Goal: Contribute content: Add original content to the website for others to see

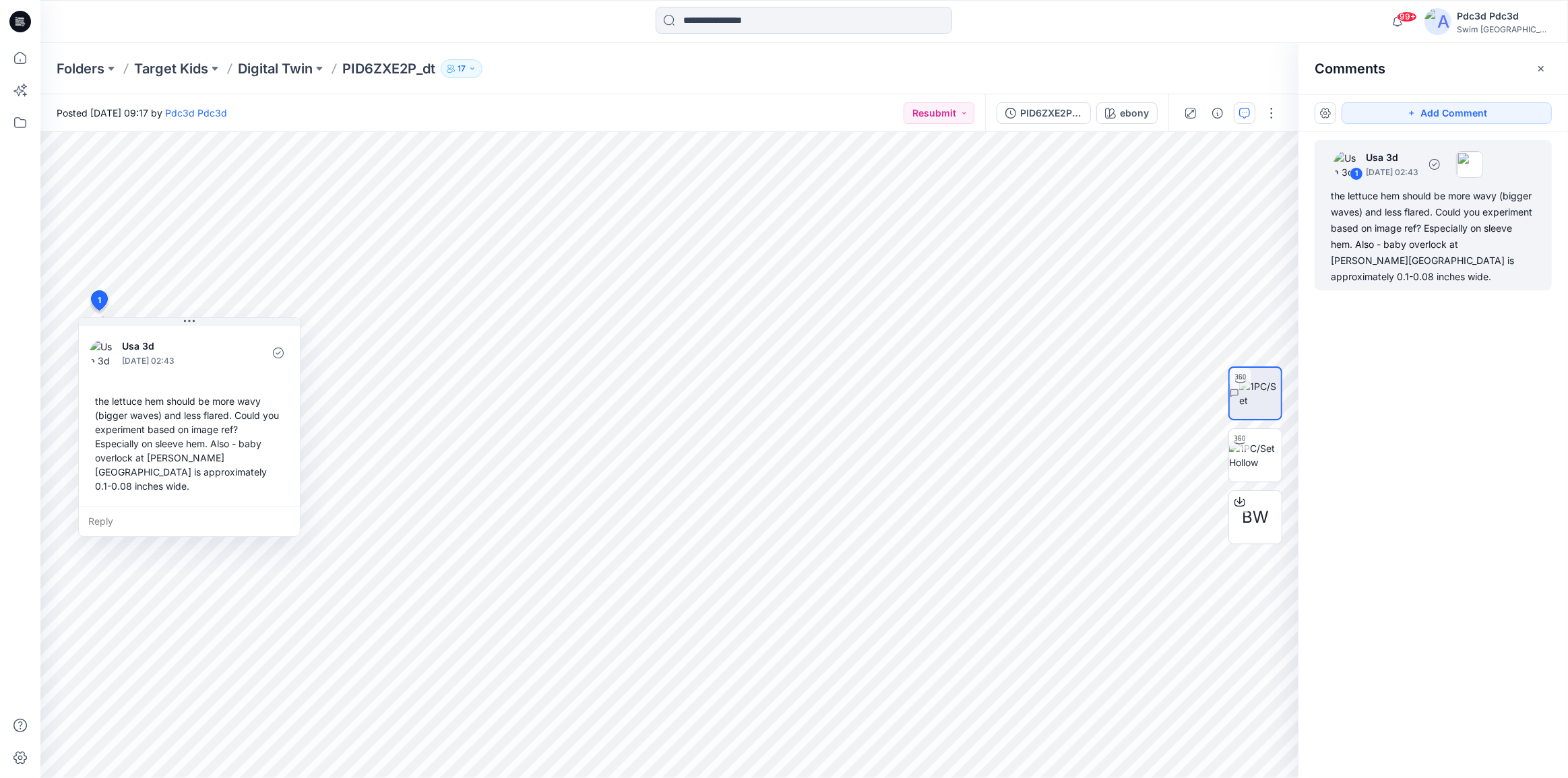
click at [1496, 259] on div "the lettuce hem should be more wavy (bigger waves) and less flared. Could you e…" at bounding box center [1432, 237] width 205 height 97
drag, startPoint x: 1387, startPoint y: 260, endPoint x: 1326, endPoint y: 262, distance: 61.0
click at [1326, 262] on div "1 Usa 3d September 18, 2025 02:43 the lettuce hem should be more wavy (bigger w…" at bounding box center [1433, 216] width 238 height 150
click at [1482, 369] on div "1 Usa 3d September 18, 2025 02:43 the lettuce hem should be more wavy (bigger w…" at bounding box center [1432, 430] width 269 height 596
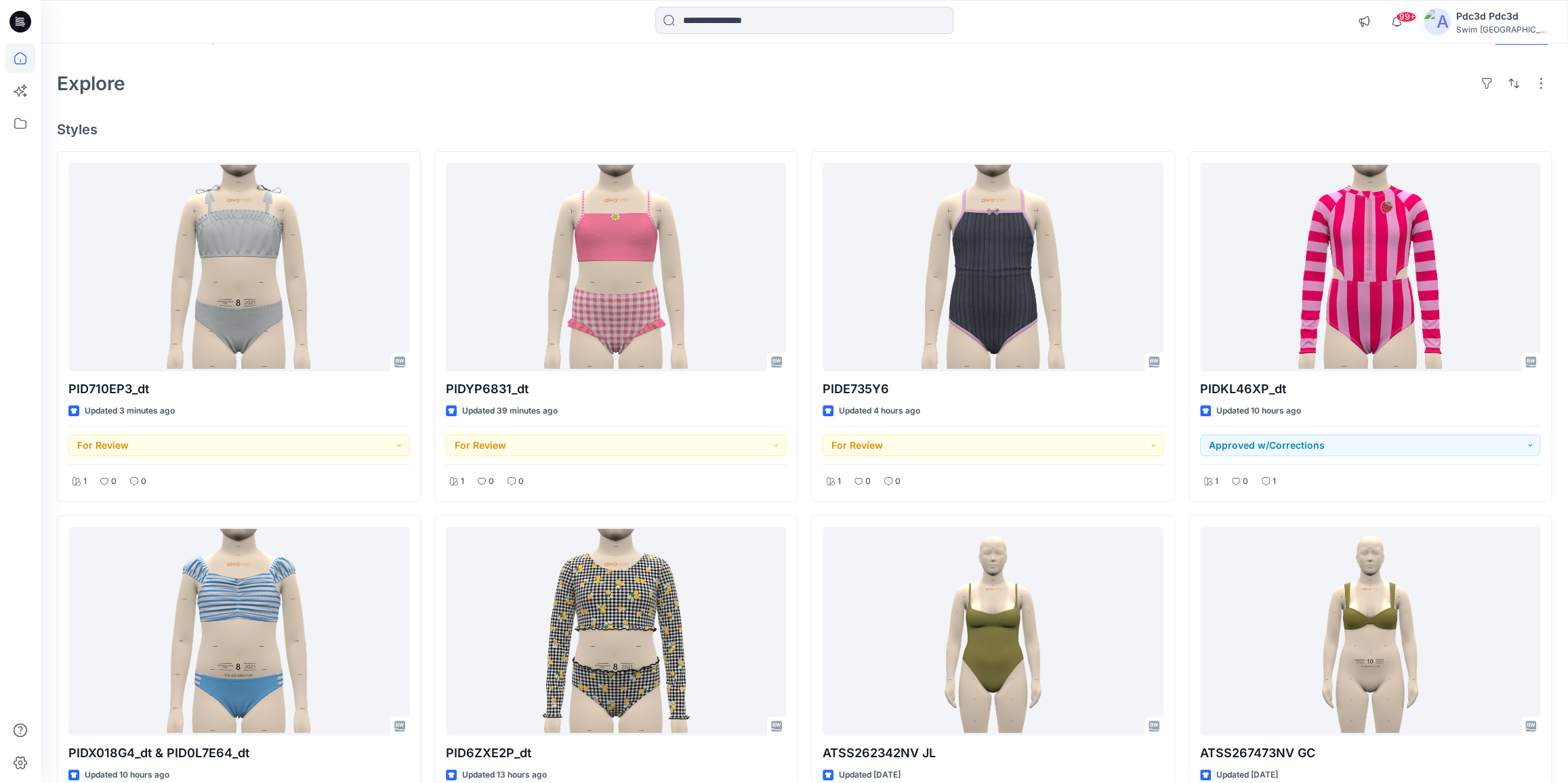
scroll to position [61, 0]
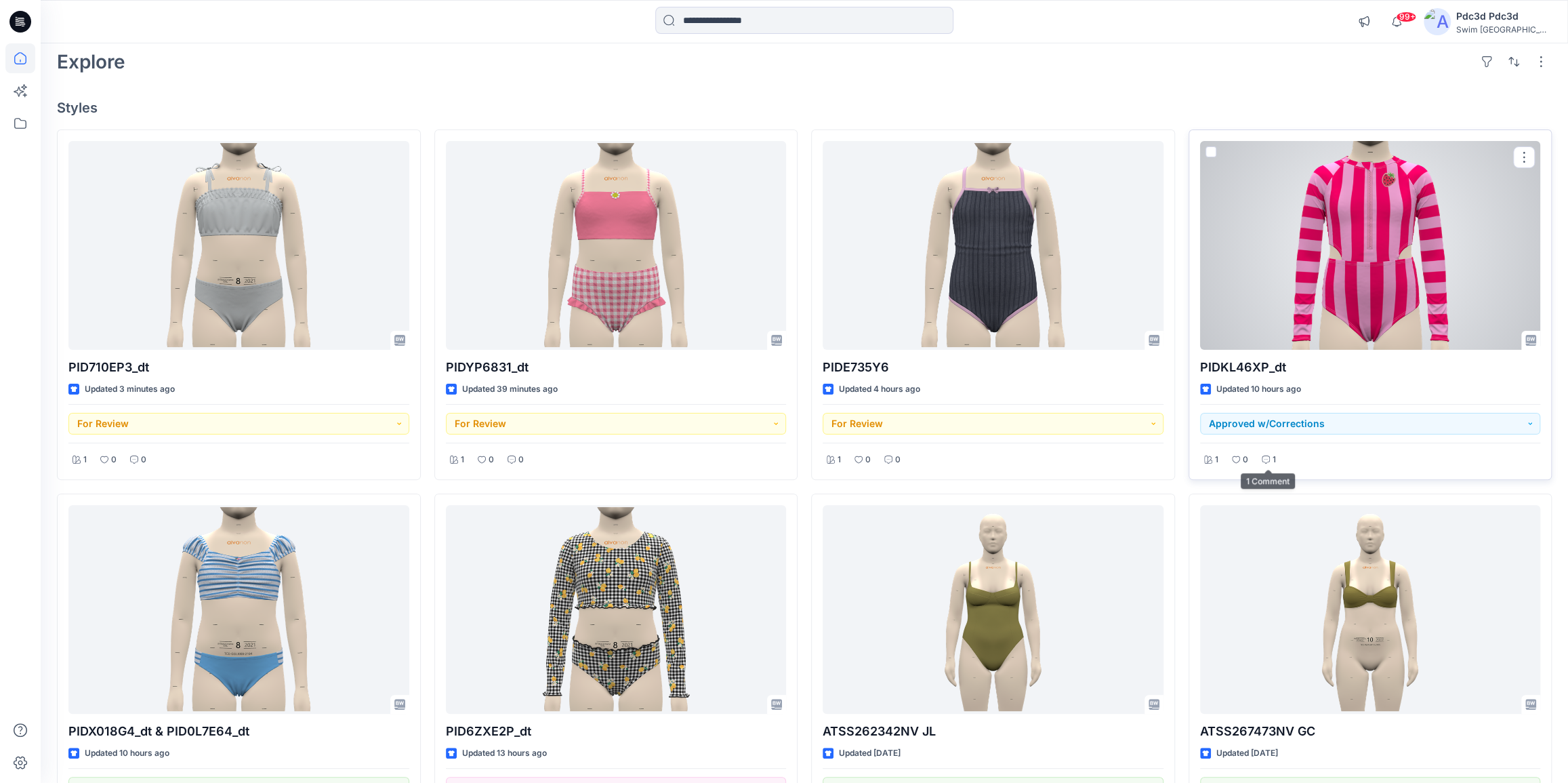
click at [1272, 459] on p "1" at bounding box center [1273, 460] width 3 height 14
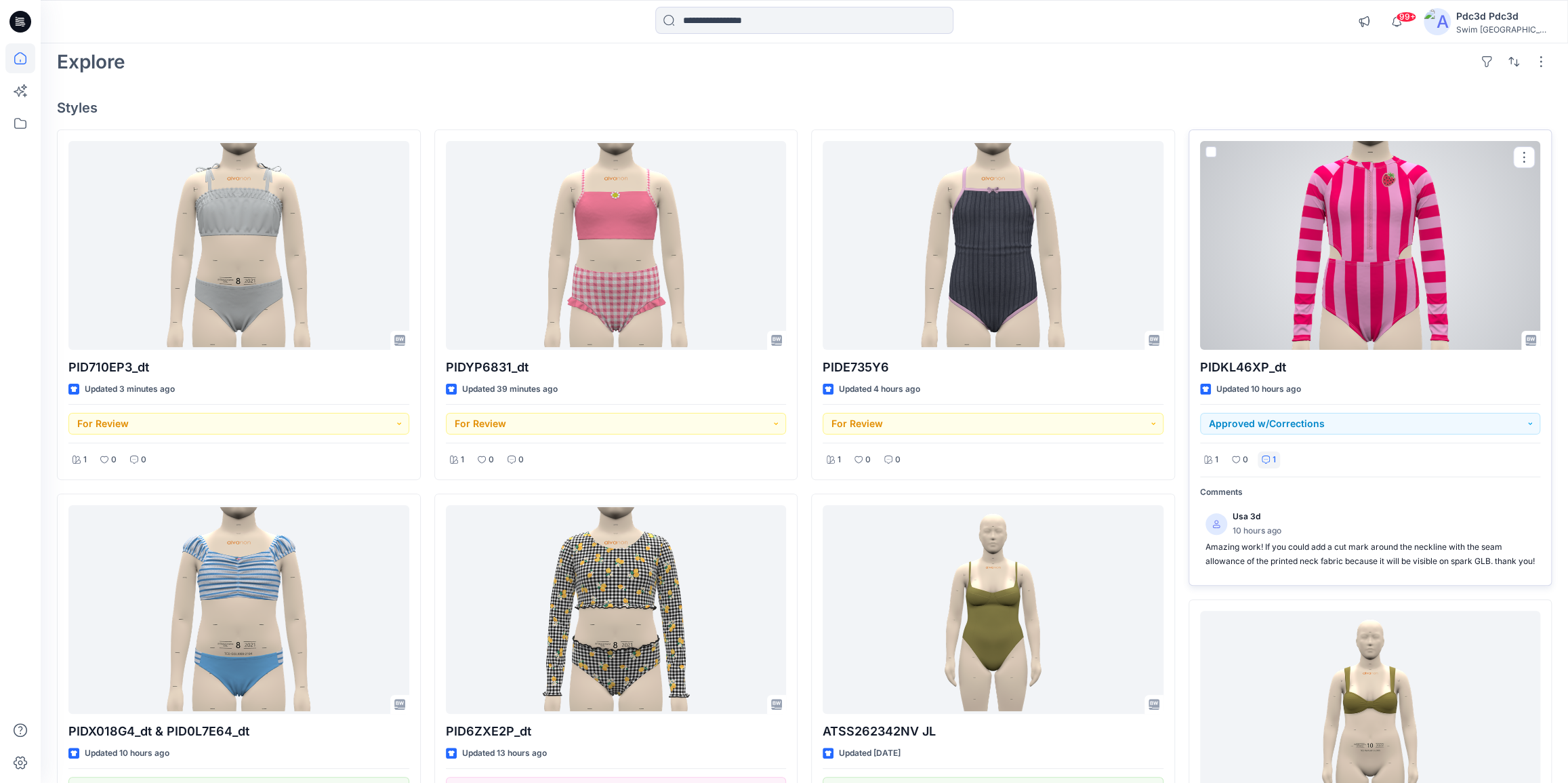
click at [1272, 459] on p "1" at bounding box center [1273, 460] width 3 height 14
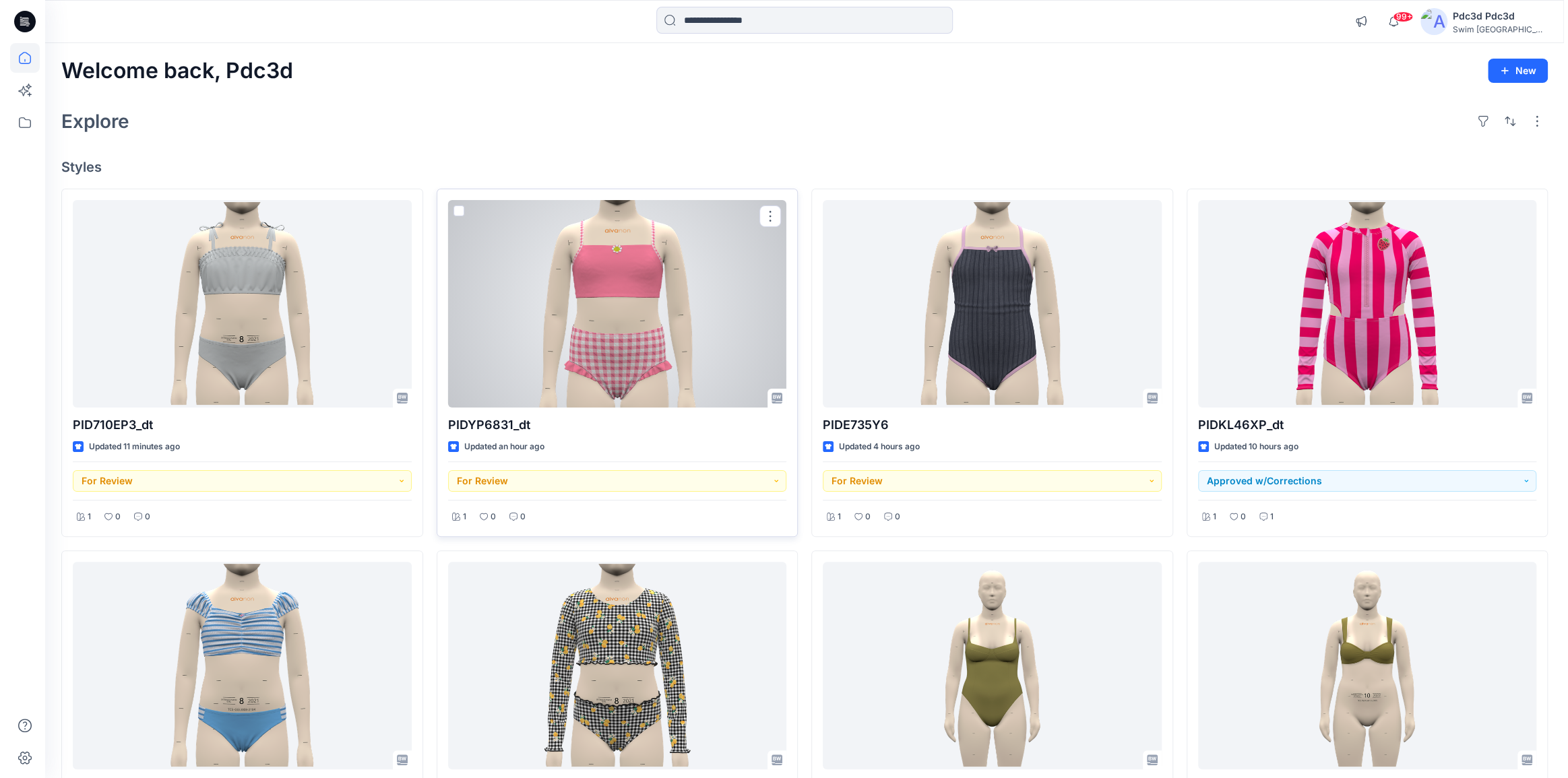
scroll to position [0, 0]
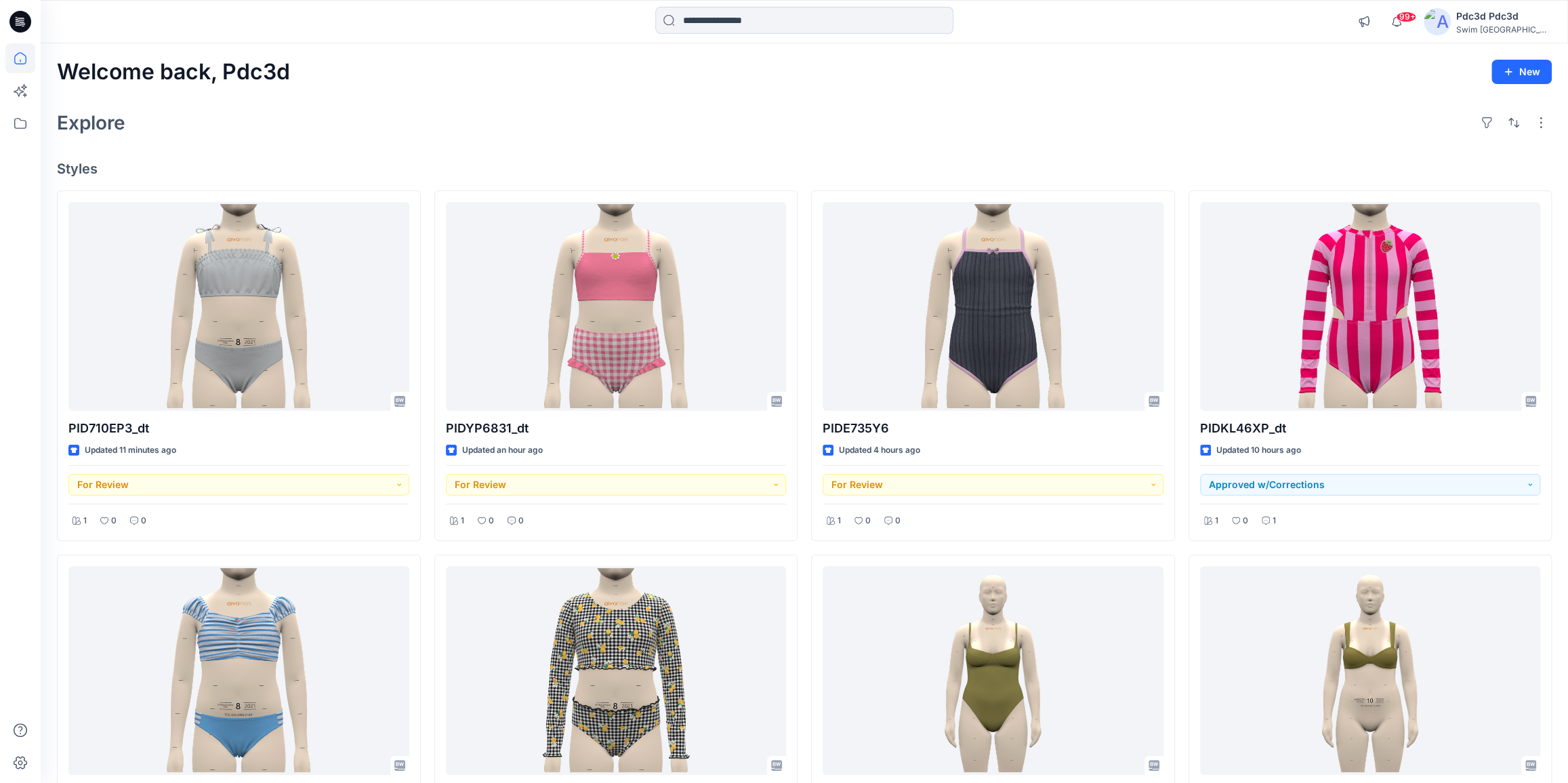
click at [529, 143] on div "Welcome back, Pdc3d New Explore Styles PID710EP3_dt Updated 11 minutes ago For …" at bounding box center [804, 689] width 1527 height 1291
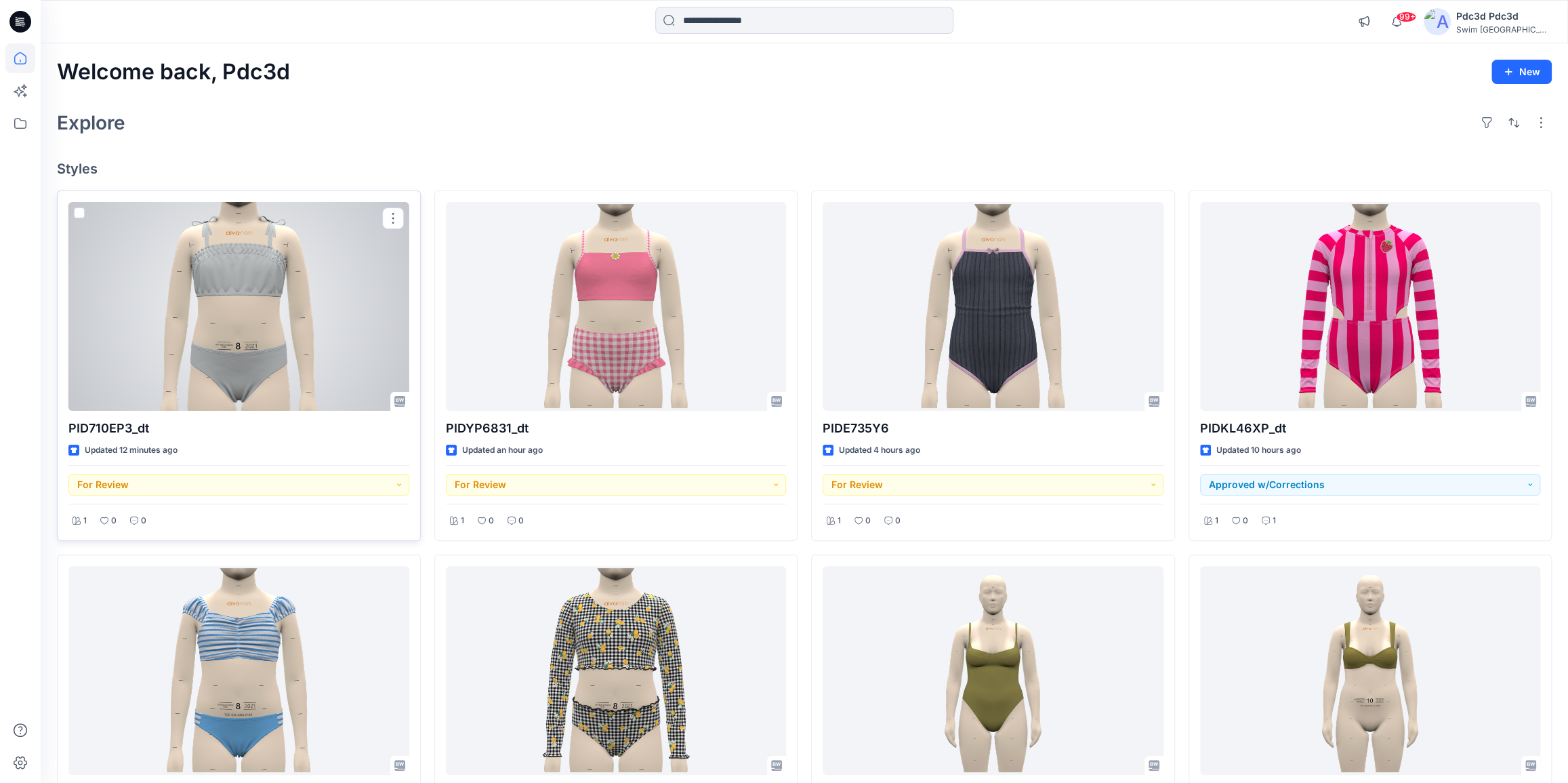
click at [266, 364] on div at bounding box center [239, 307] width 340 height 209
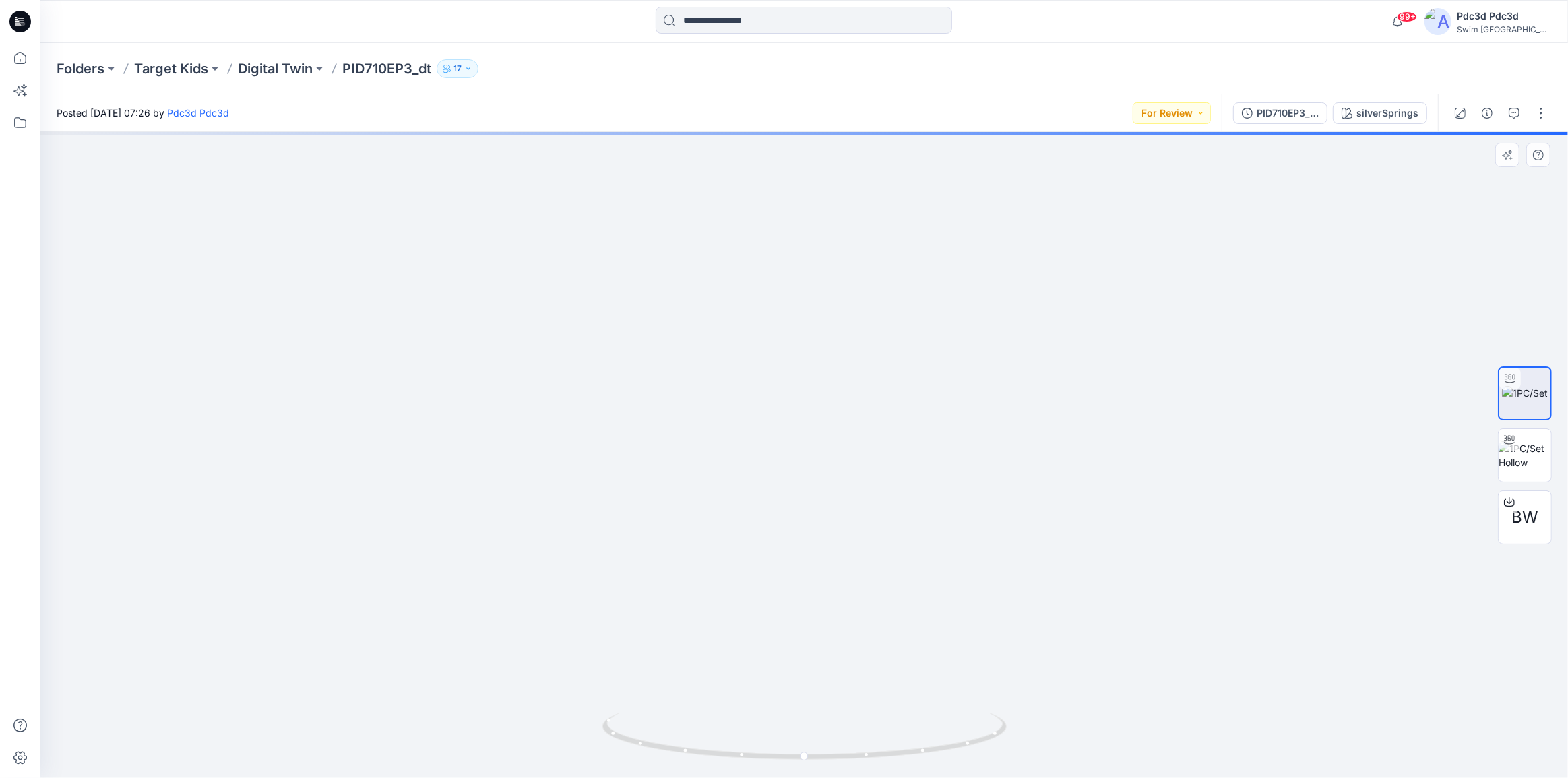
drag, startPoint x: 824, startPoint y: 384, endPoint x: 820, endPoint y: 507, distance: 123.1
click at [820, 507] on img at bounding box center [804, 319] width 1314 height 920
click at [14, 64] on icon at bounding box center [20, 58] width 30 height 30
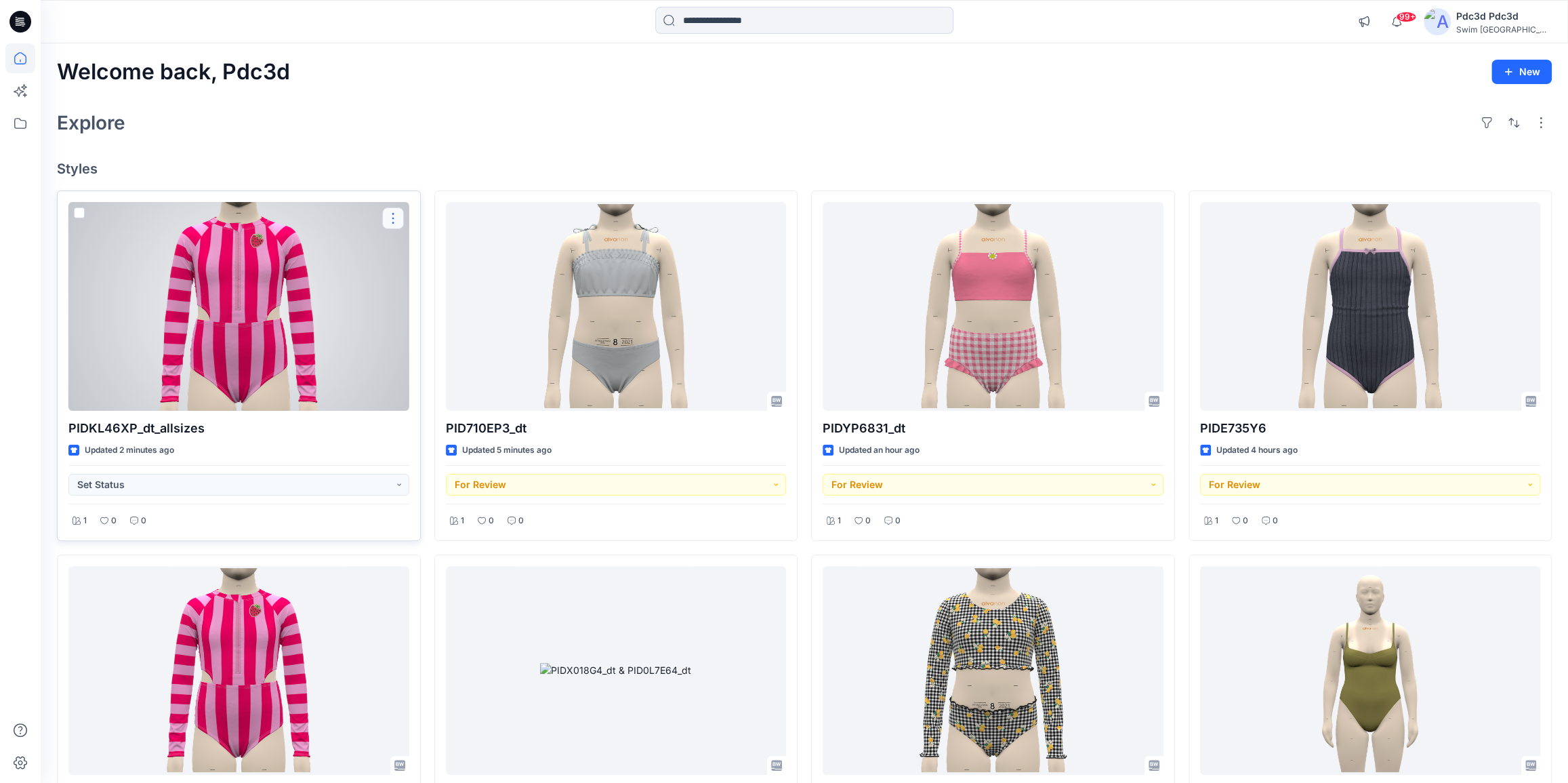
click at [389, 216] on button "button" at bounding box center [393, 218] width 22 height 22
click at [410, 250] on p "Edit" at bounding box center [417, 250] width 17 height 14
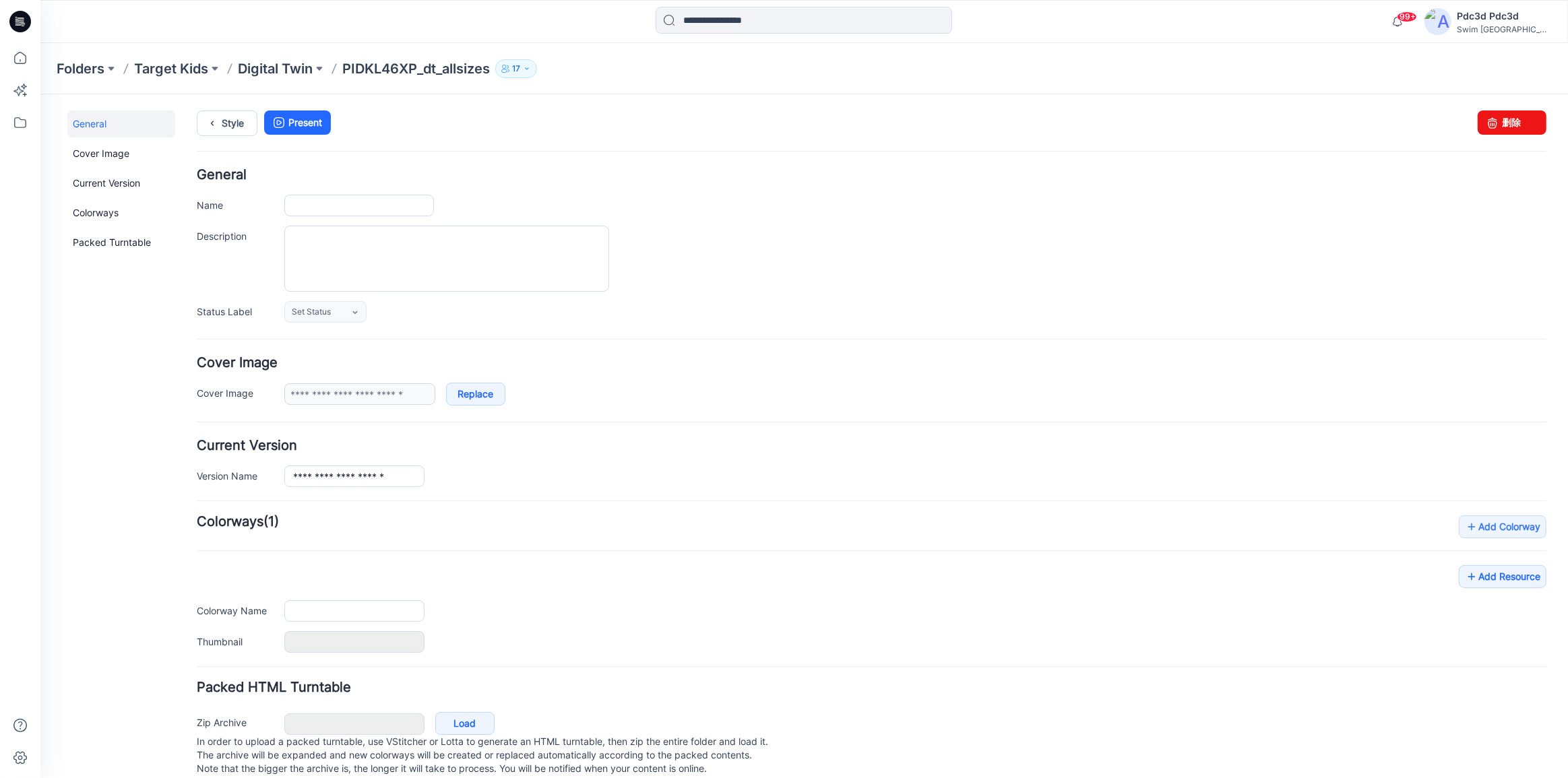
type input "**********"
type input "****"
type input "*******"
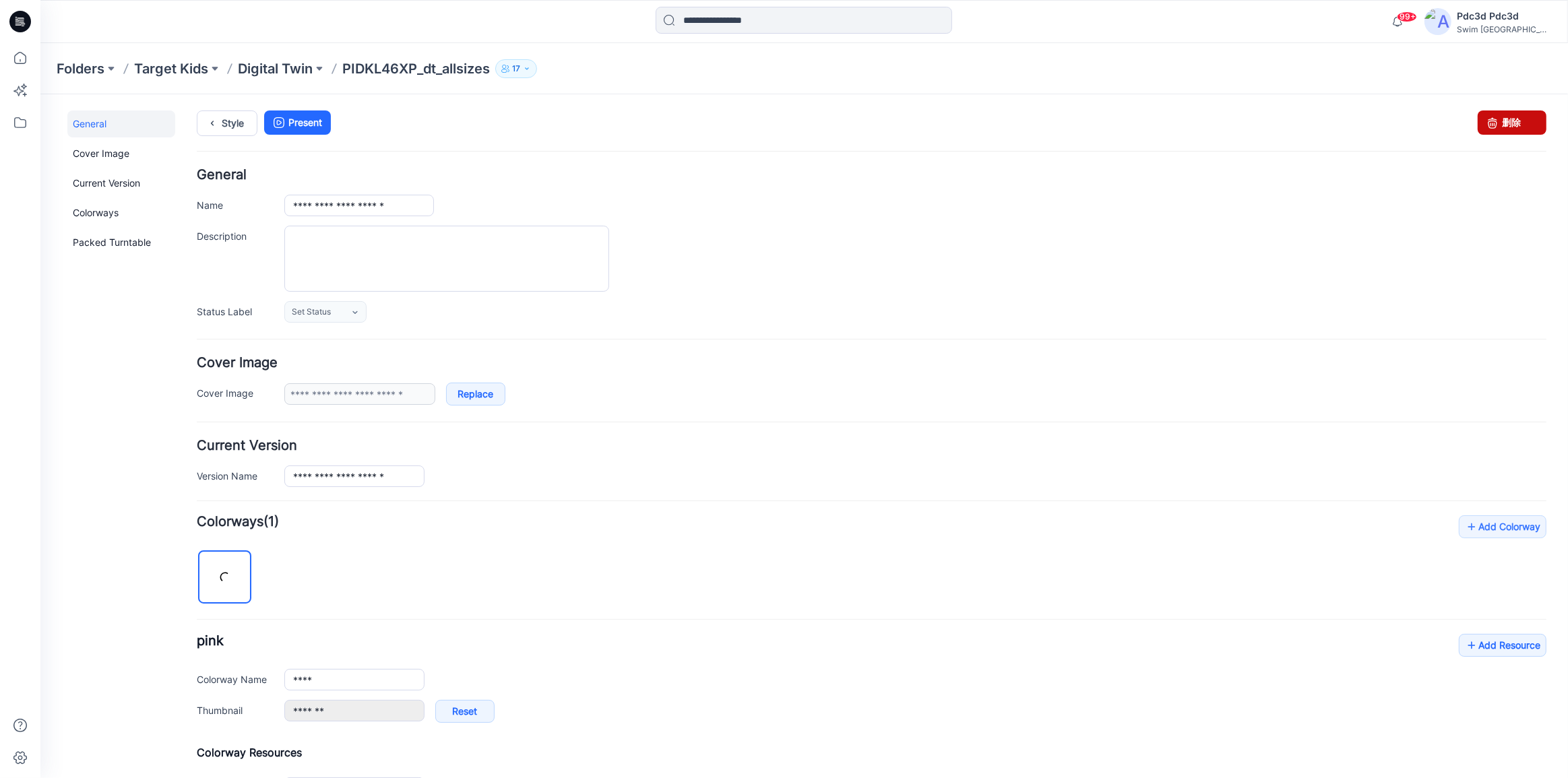
drag, startPoint x: 1497, startPoint y: 130, endPoint x: 884, endPoint y: 134, distance: 613.0
click at [1497, 130] on link "删除" at bounding box center [1512, 122] width 68 height 25
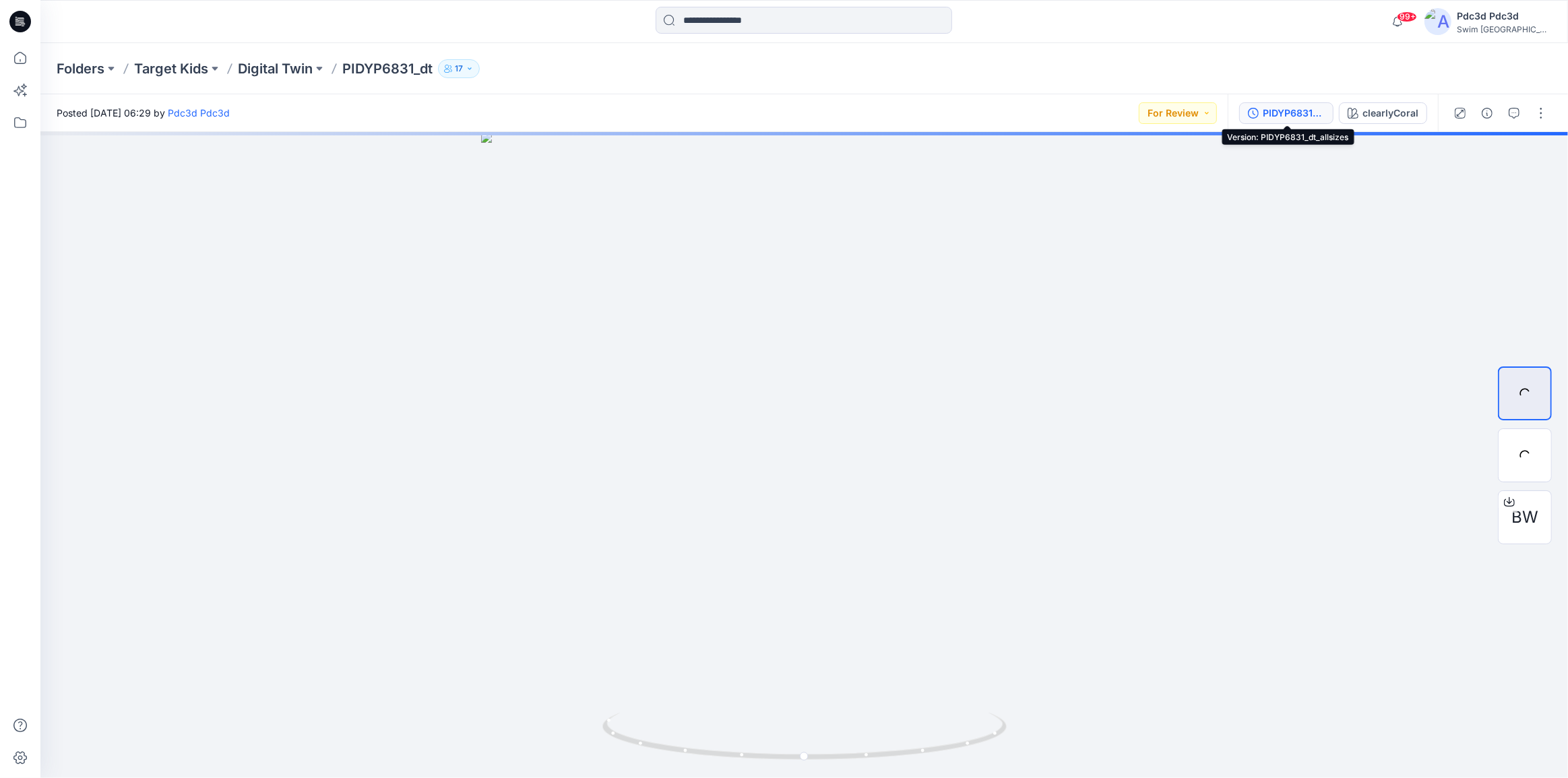
click at [1254, 111] on icon "button" at bounding box center [1253, 113] width 3 height 5
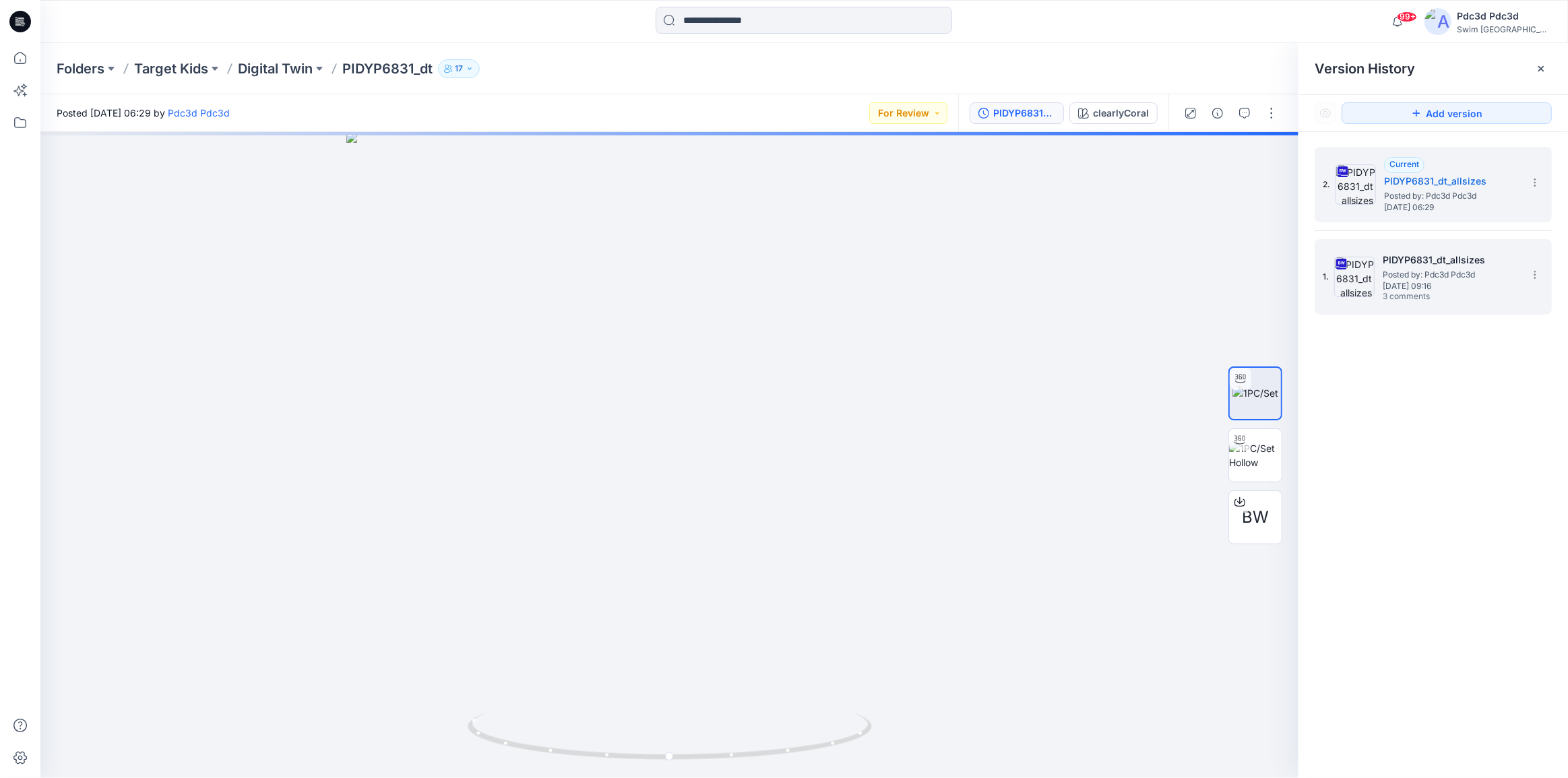
click at [1424, 288] on span "Thursday, September 11, 2025 09:16" at bounding box center [1450, 286] width 135 height 10
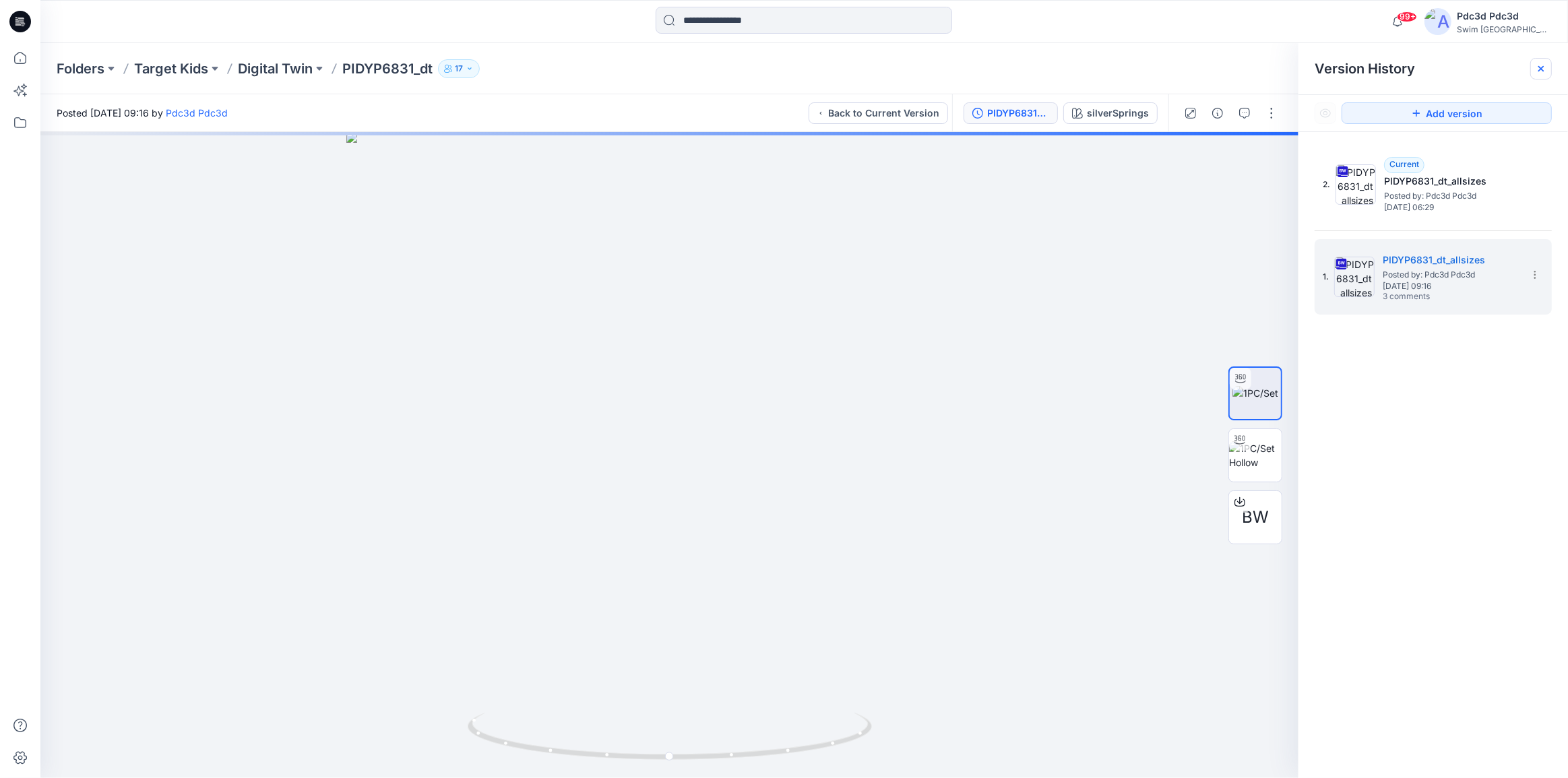
click at [1546, 66] on div at bounding box center [1541, 69] width 22 height 22
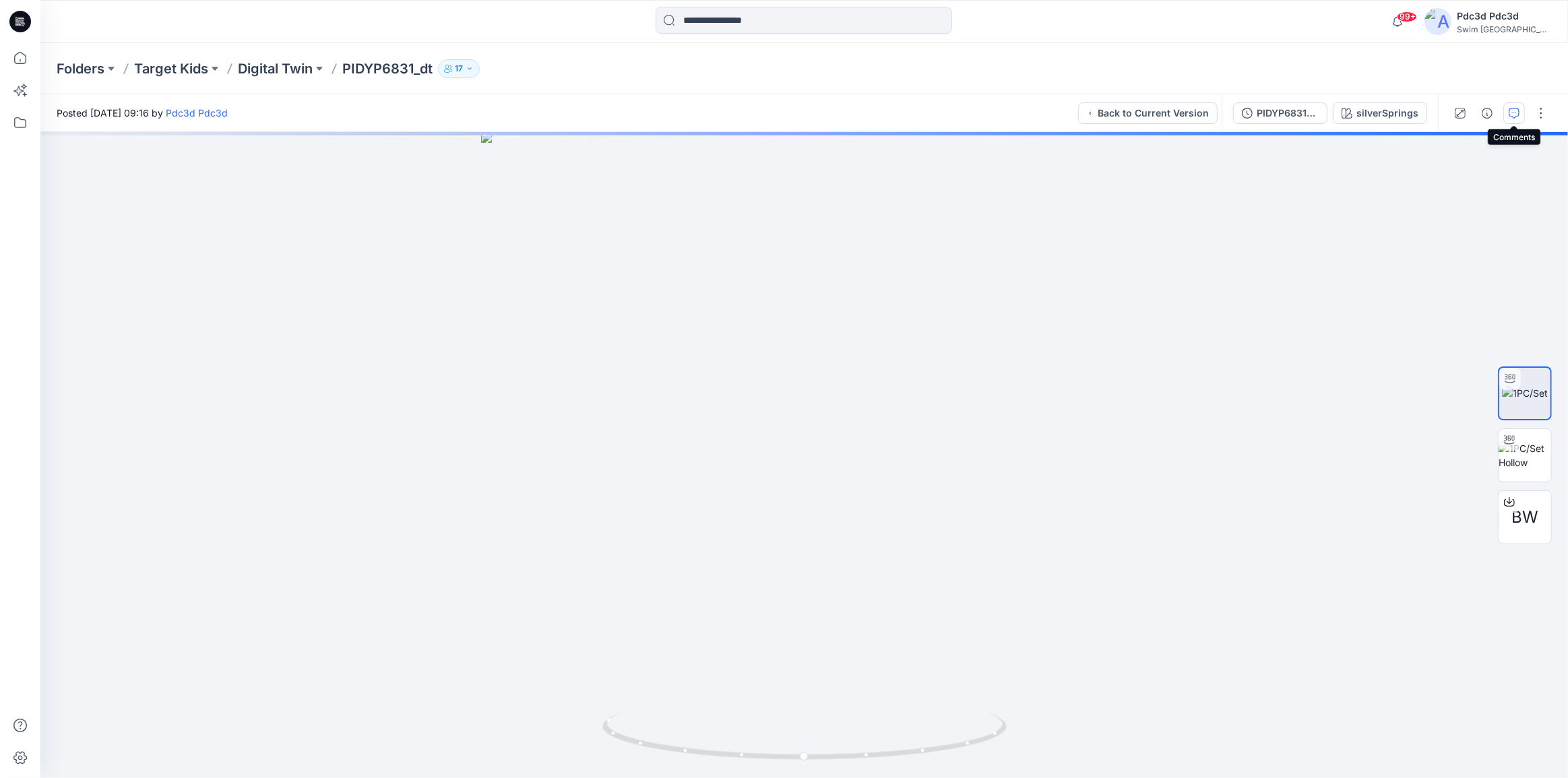
click at [1516, 110] on icon "button" at bounding box center [1514, 113] width 11 height 11
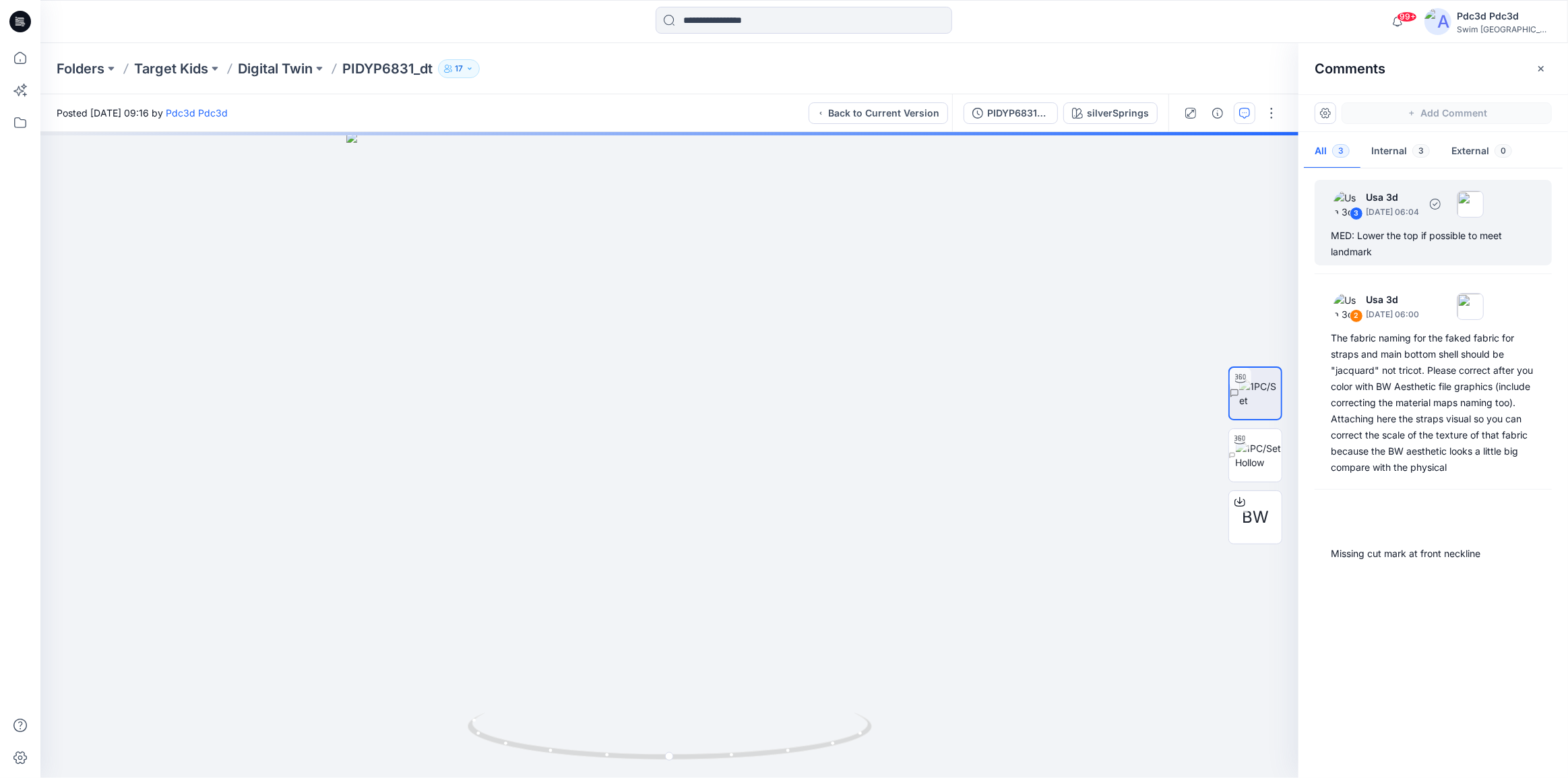
click at [1392, 255] on div "MED: Lower the top if possible to meet landmark" at bounding box center [1432, 243] width 205 height 33
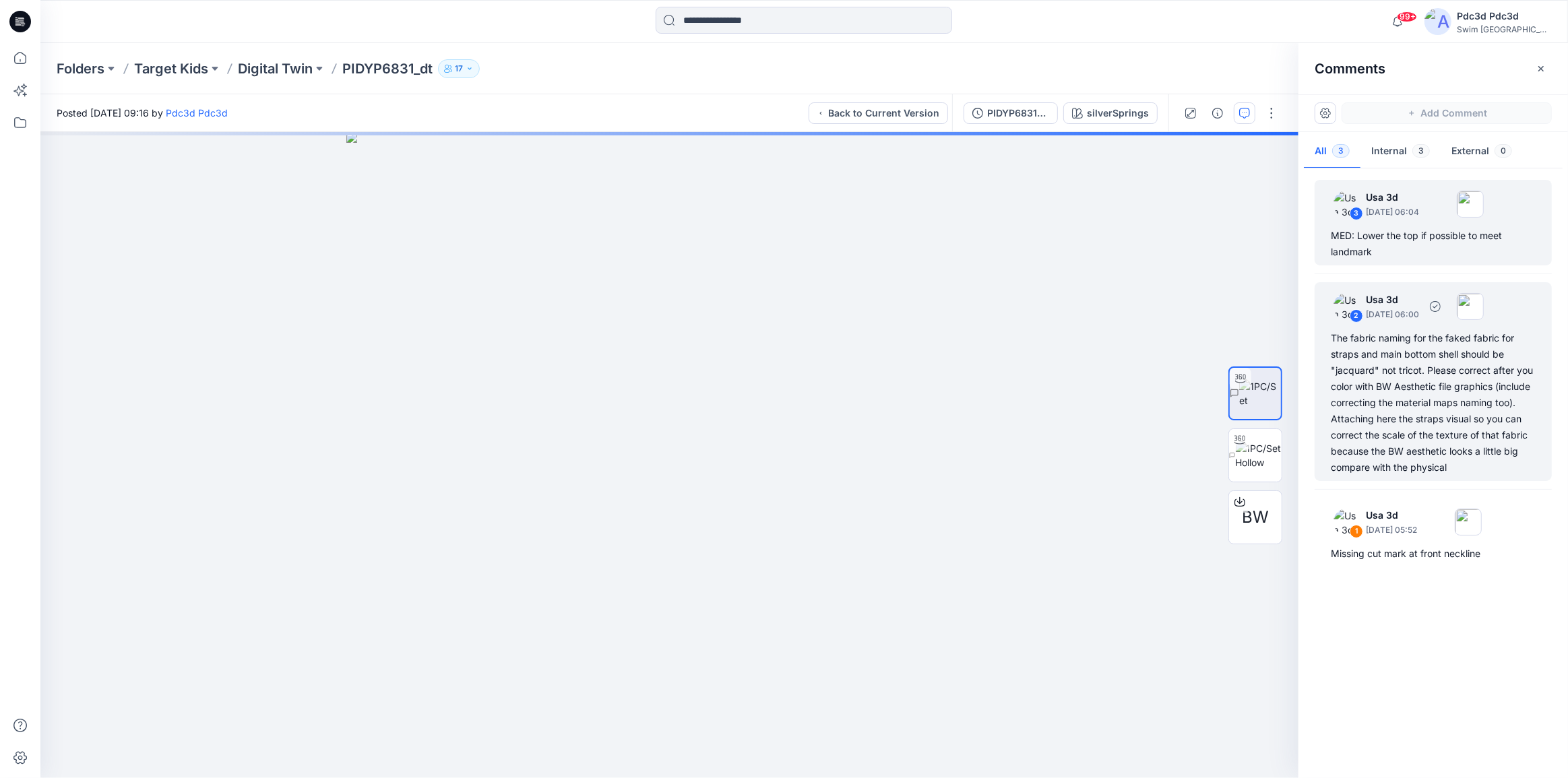
click at [1402, 421] on div "The fabric naming for the faked fabric for straps and main bottom shell should …" at bounding box center [1432, 402] width 205 height 146
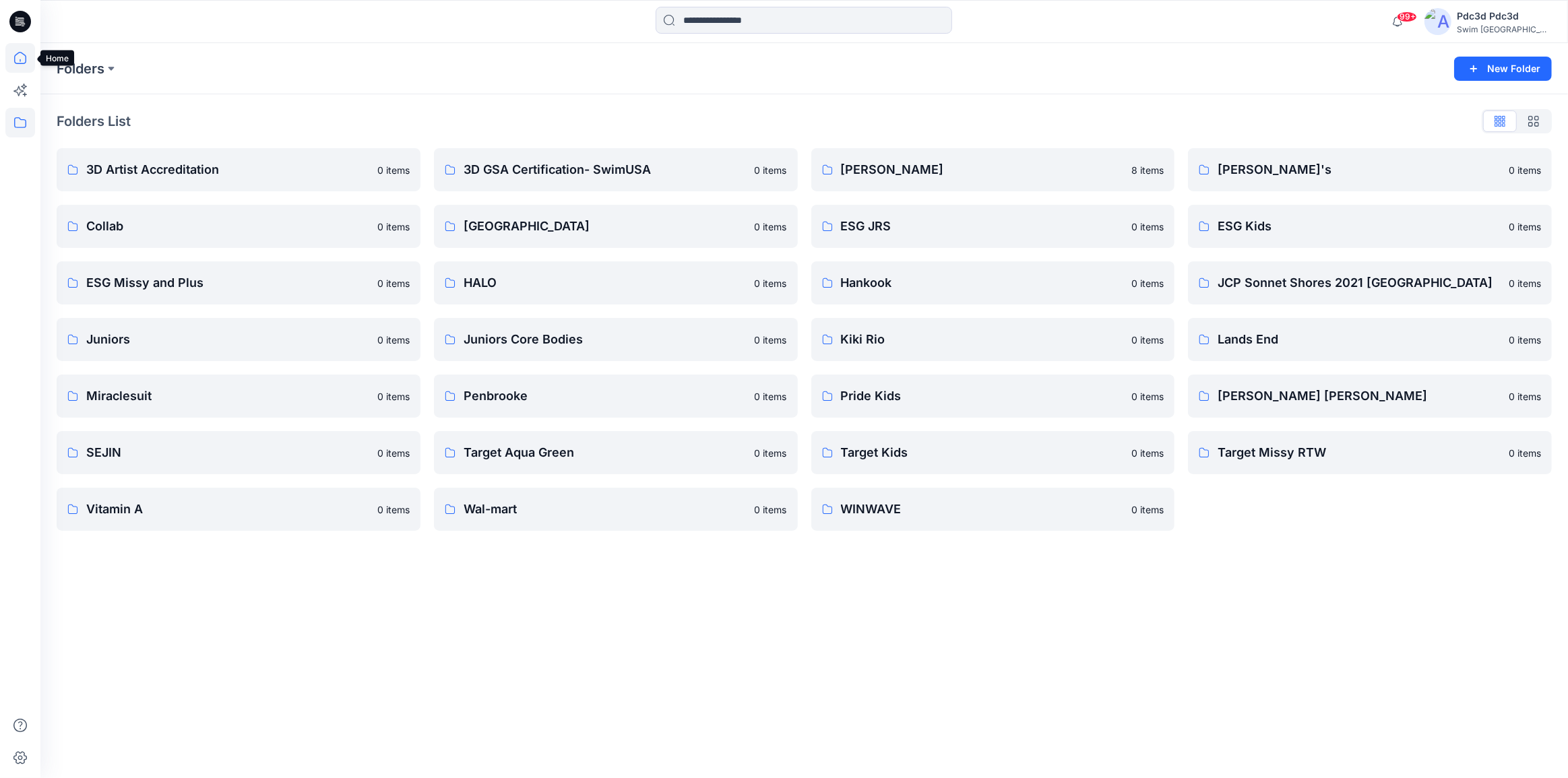
click at [18, 62] on icon at bounding box center [20, 57] width 12 height 12
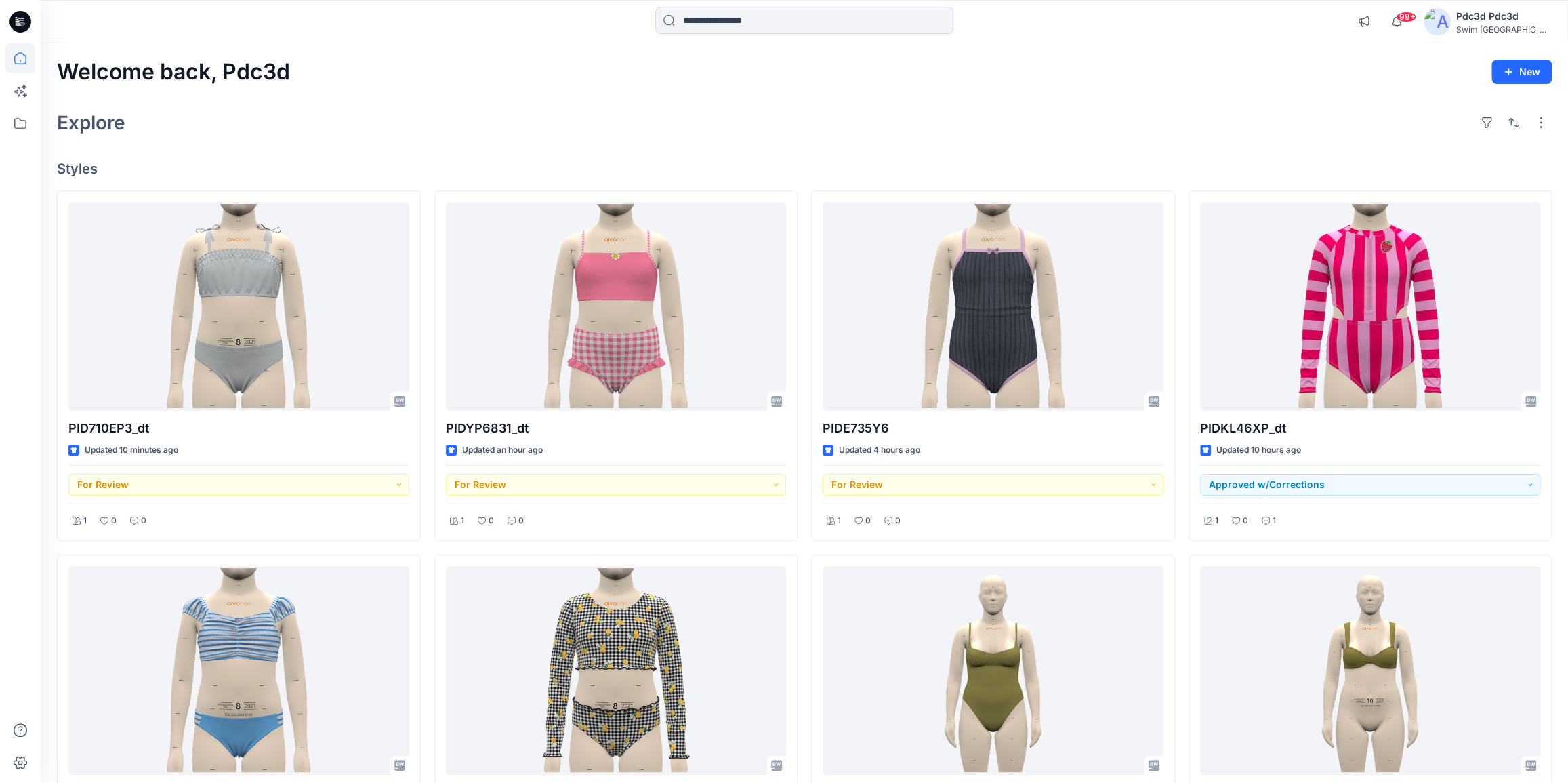
click at [207, 142] on div "Welcome back, Pdc3d New Explore Styles PID710EP3_dt Updated 10 minutes ago For …" at bounding box center [804, 689] width 1527 height 1291
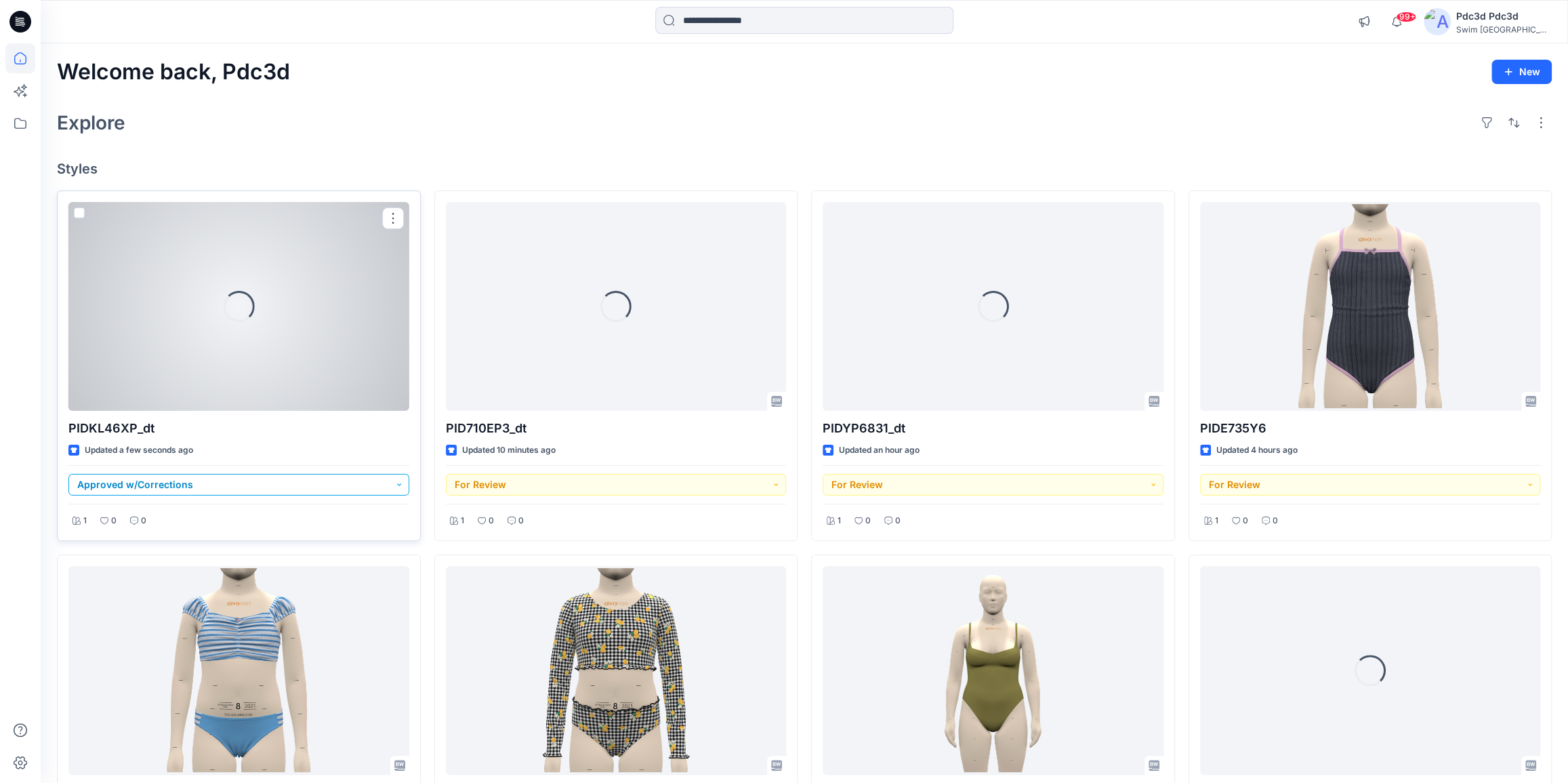
click at [393, 483] on button "Approved w/Corrections" at bounding box center [239, 485] width 340 height 22
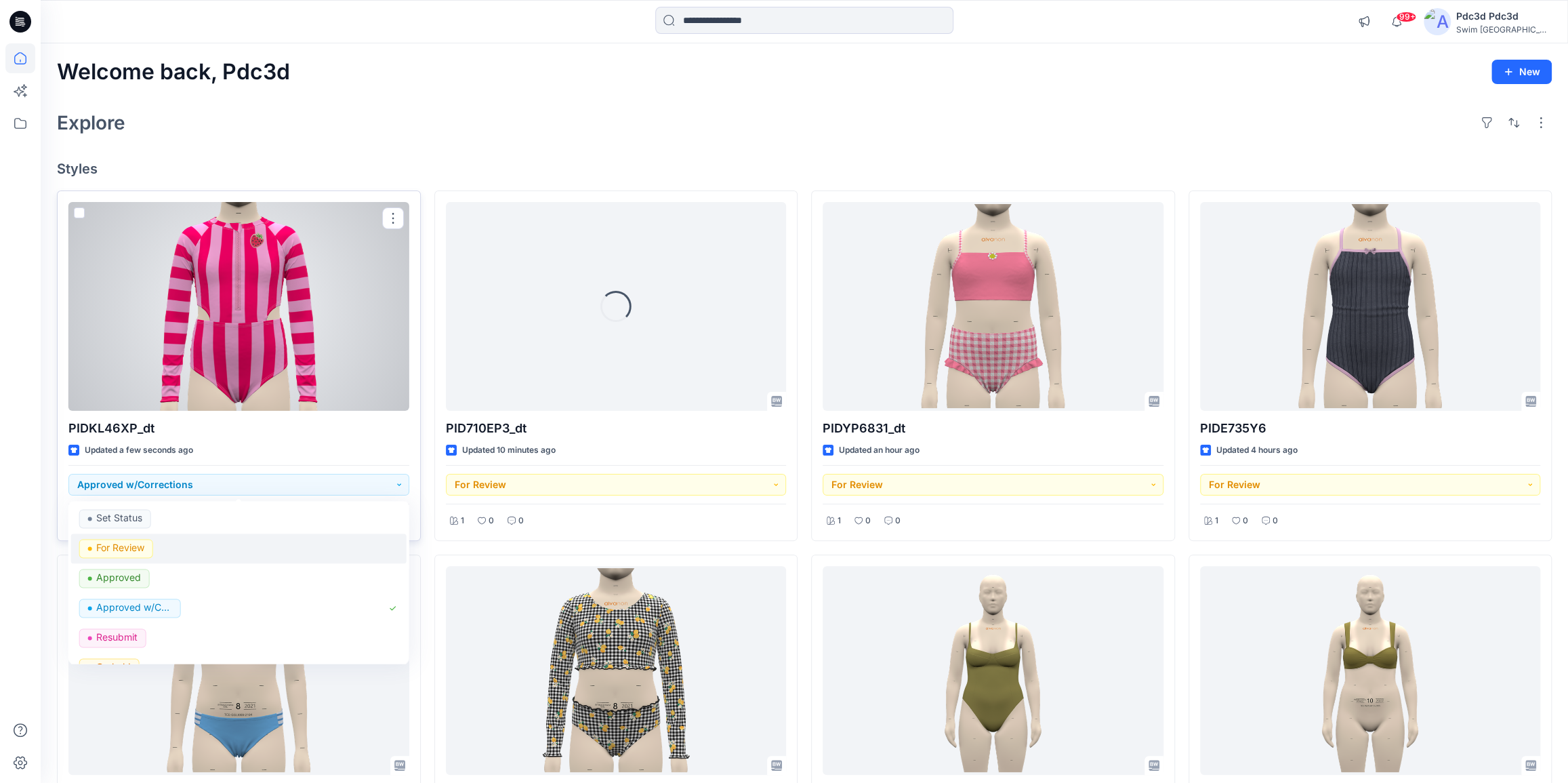
click at [128, 549] on p "For Review" at bounding box center [120, 548] width 48 height 18
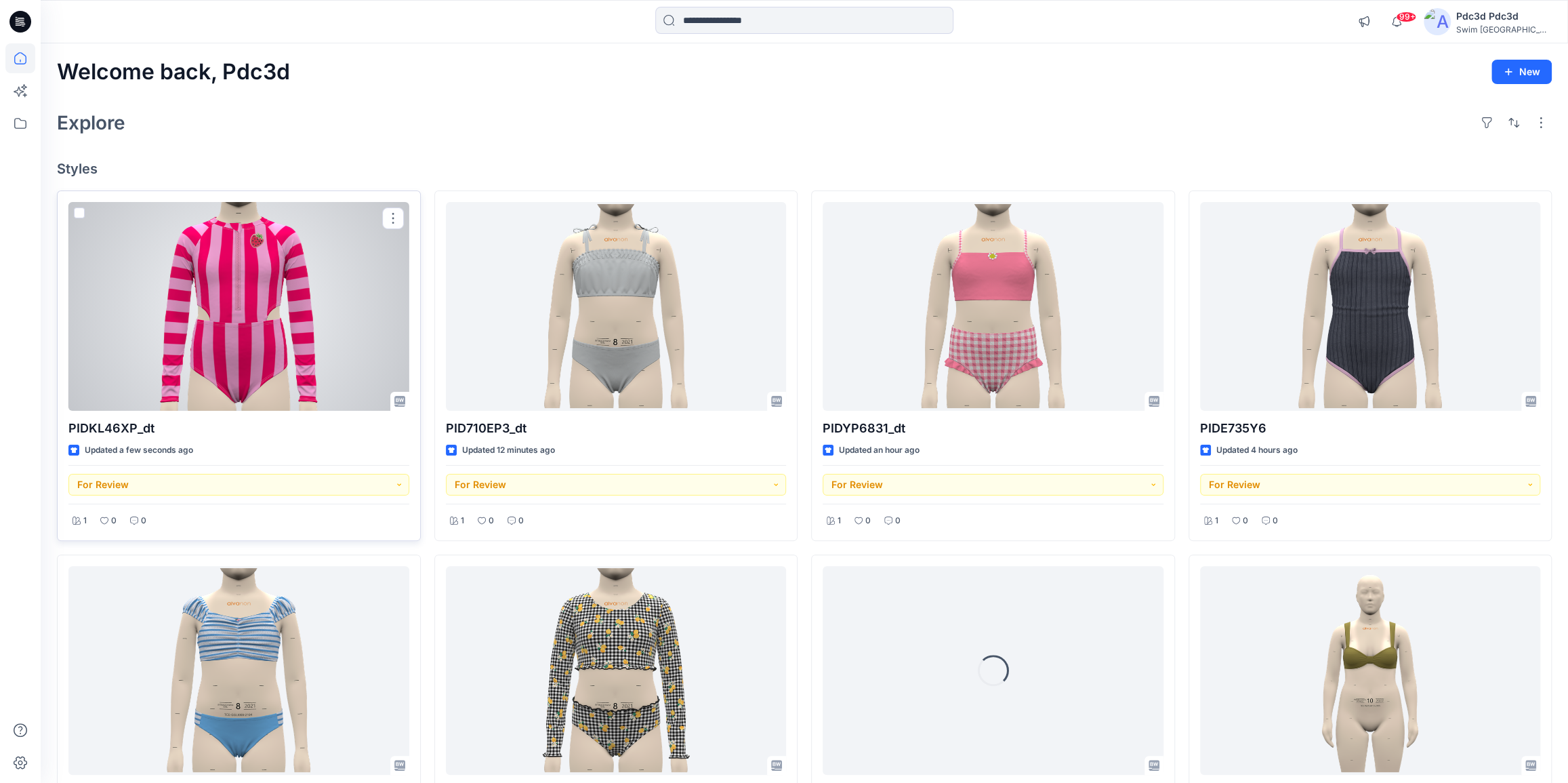
click at [209, 278] on div at bounding box center [239, 307] width 340 height 209
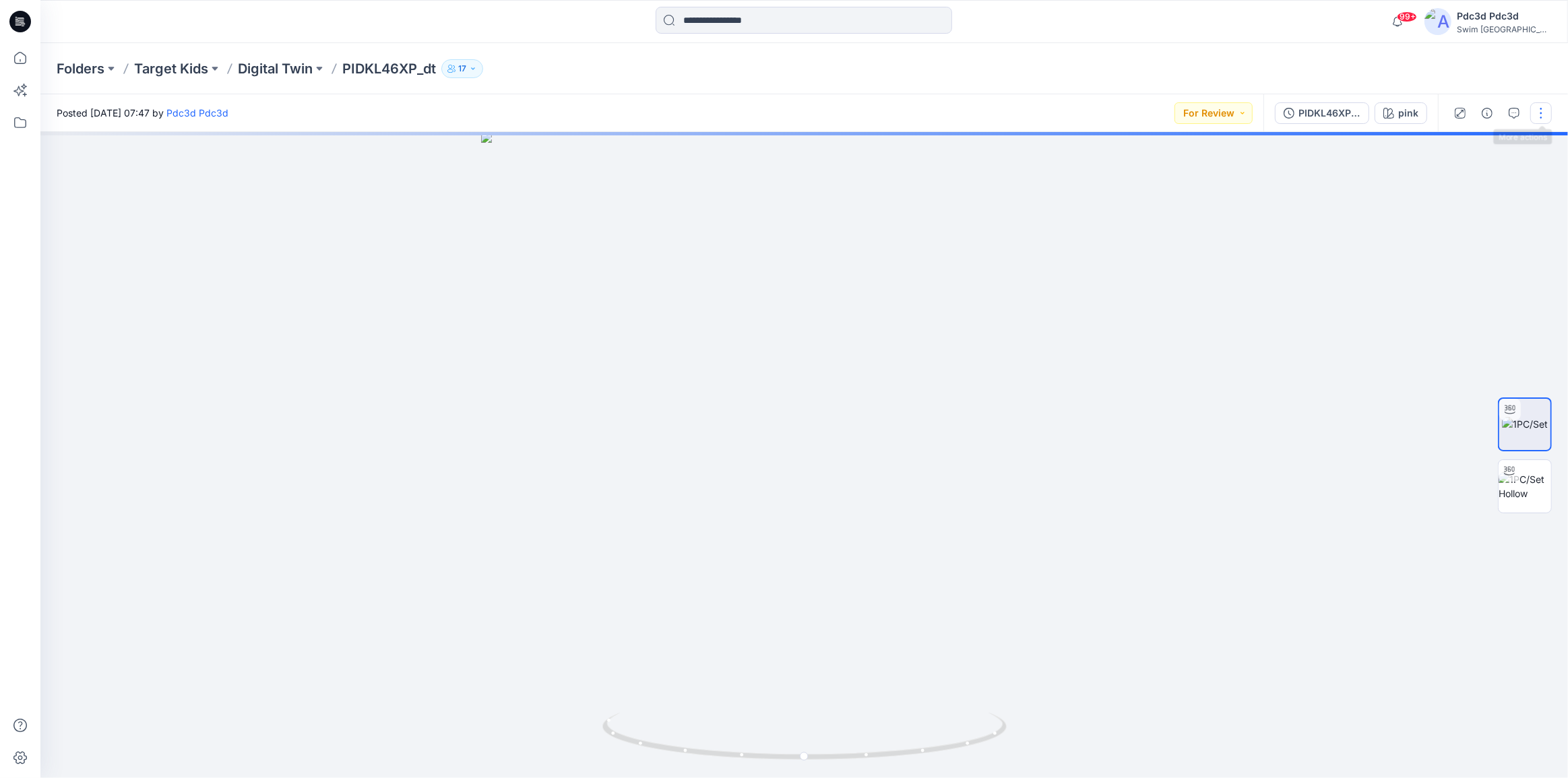
click at [1544, 115] on button "button" at bounding box center [1541, 113] width 22 height 22
click at [1449, 175] on p "Edit" at bounding box center [1454, 182] width 17 height 14
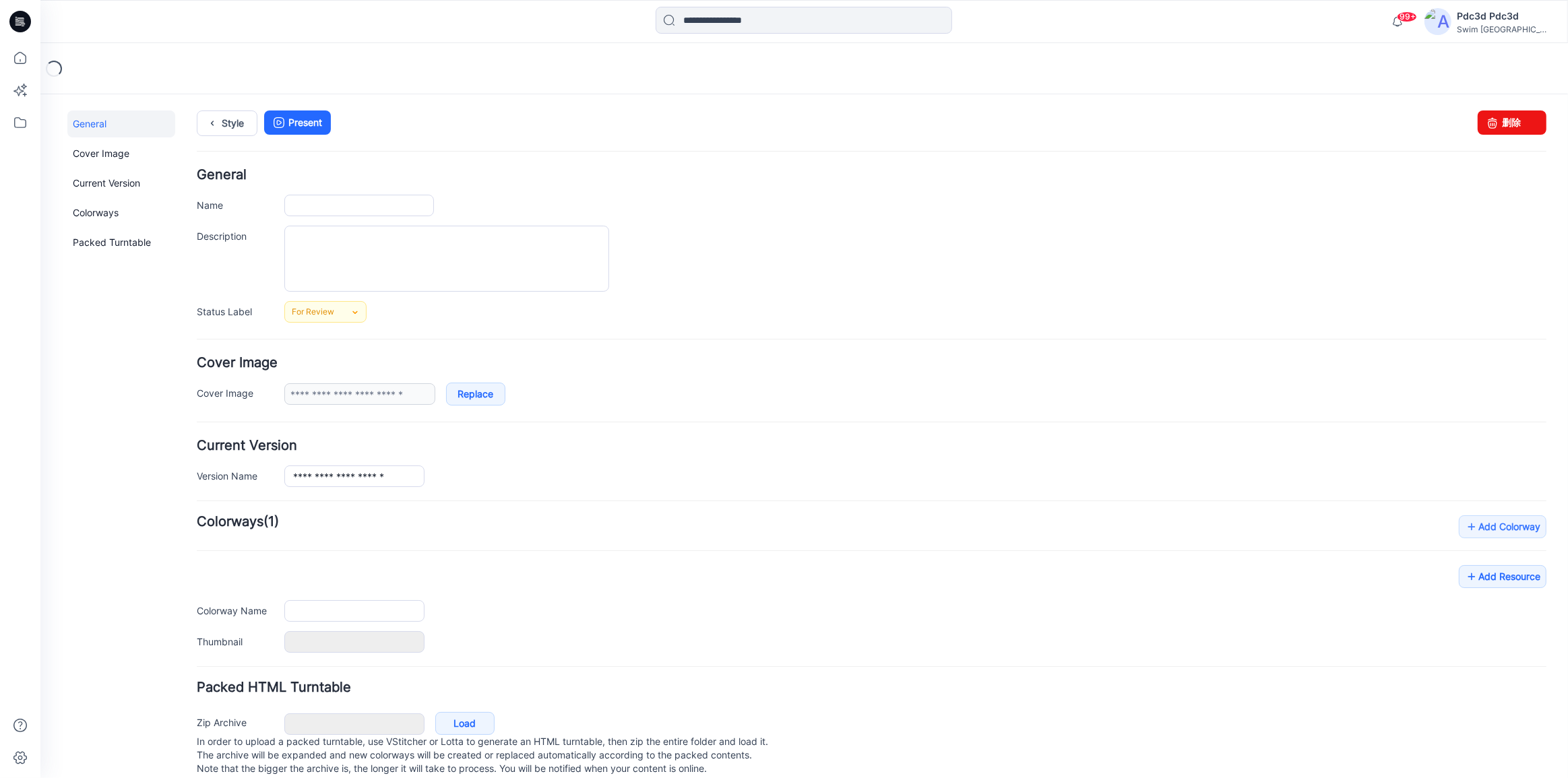
type input "**********"
type input "****"
type input "*******"
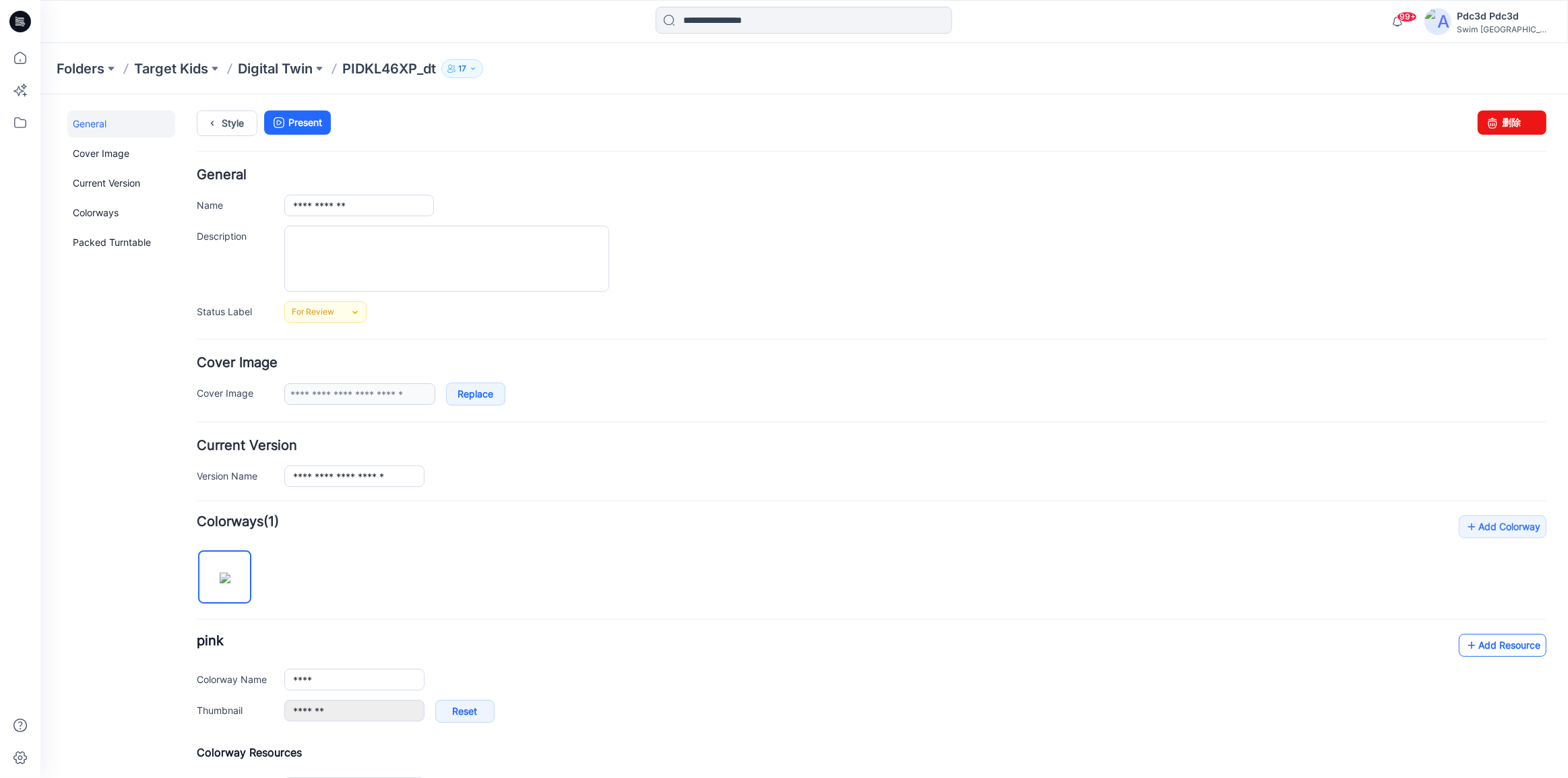
click at [1465, 644] on icon at bounding box center [1472, 644] width 14 height 22
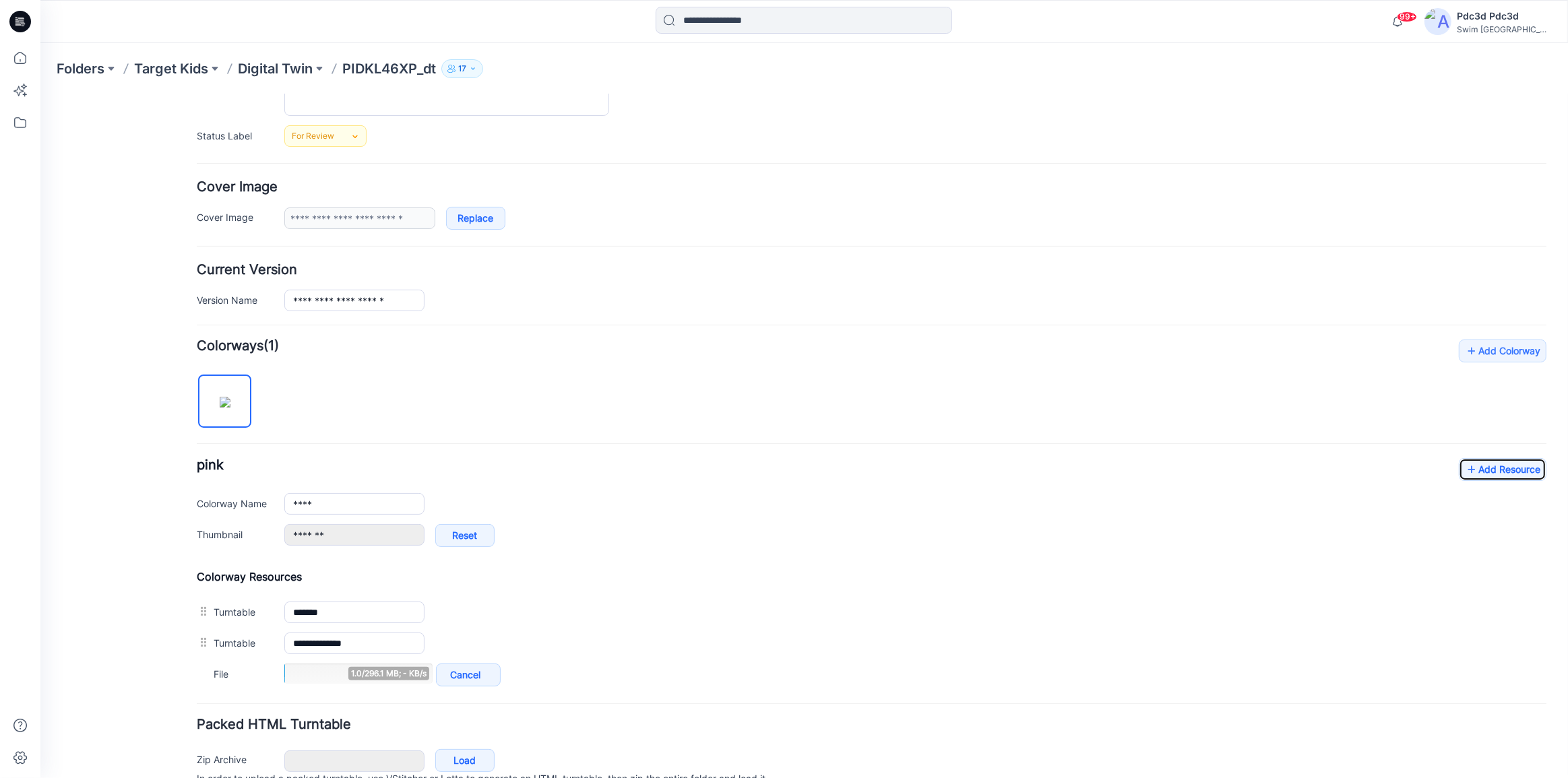
scroll to position [183, 0]
